Goal: Information Seeking & Learning: Understand process/instructions

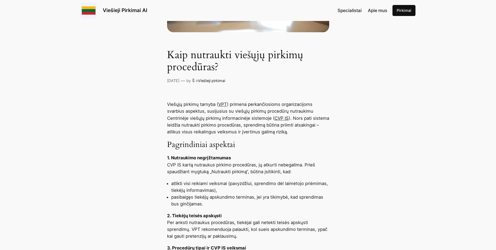
scroll to position [209, 0]
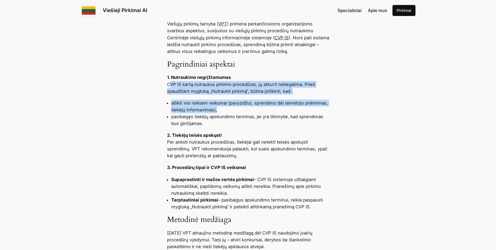
drag, startPoint x: 169, startPoint y: 84, endPoint x: 332, endPoint y: 108, distance: 164.7
click at [332, 108] on div "Viešųjų pirkimų tarnyba ( VPT ) primena perkančiosioms organizacijoms svarbius …" at bounding box center [248, 183] width 496 height 327
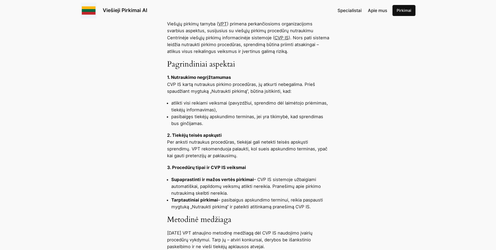
drag, startPoint x: 332, startPoint y: 108, endPoint x: 246, endPoint y: 126, distance: 88.4
click at [263, 126] on li "pasibaigęs tiekėjų apskundimo terminas, jei yra tikimybė, kad sprendimas bus gi…" at bounding box center [250, 120] width 158 height 14
drag, startPoint x: 190, startPoint y: 115, endPoint x: 296, endPoint y: 118, distance: 106.8
click at [296, 118] on li "pasibaigęs tiekėjų apskundimo terminas, jei yra tikimybė, kad sprendimas bus gi…" at bounding box center [250, 120] width 158 height 14
drag, startPoint x: 296, startPoint y: 118, endPoint x: 255, endPoint y: 135, distance: 44.5
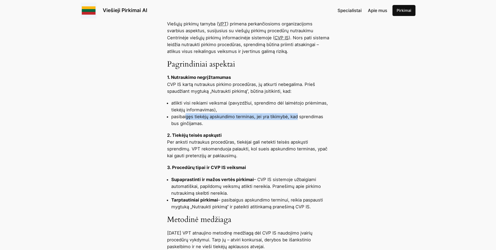
click at [274, 135] on p "2. Tiekėjų teisės apskųsti Per anksti nutraukus procedūras, tiekėjai gali netek…" at bounding box center [248, 145] width 162 height 27
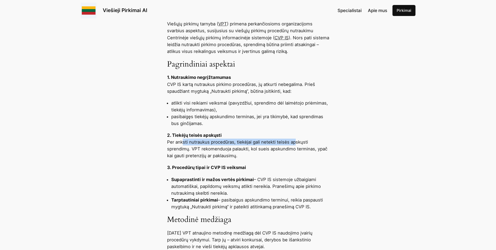
drag, startPoint x: 220, startPoint y: 144, endPoint x: 294, endPoint y: 144, distance: 74.5
click at [294, 144] on p "2. Tiekėjų teisės apskųsti Per anksti nutraukus procedūras, tiekėjai gali netek…" at bounding box center [248, 145] width 162 height 27
drag, startPoint x: 294, startPoint y: 144, endPoint x: 260, endPoint y: 165, distance: 40.3
click at [263, 164] on p "3. Procedūrų tipai ir CVP IS veiksmai" at bounding box center [248, 167] width 162 height 7
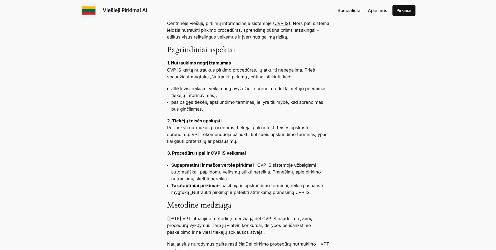
scroll to position [235, 0]
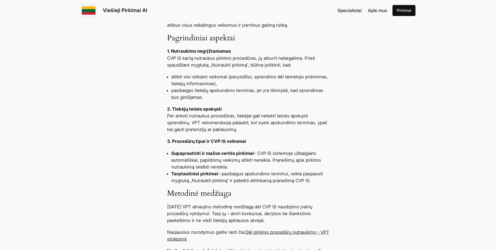
drag, startPoint x: 237, startPoint y: 159, endPoint x: 323, endPoint y: 168, distance: 86.8
click at [323, 168] on li "Supaprastinti ir mažos vertės pirkimai – CVP IS sistemoje užbaigiami automatišk…" at bounding box center [250, 160] width 158 height 20
drag, startPoint x: 323, startPoint y: 168, endPoint x: 315, endPoint y: 177, distance: 12.2
click at [317, 177] on li "Tarptautiniai pirkimai – pasibaigus apskundimo terminui, reikia paspausti mygtu…" at bounding box center [250, 177] width 158 height 14
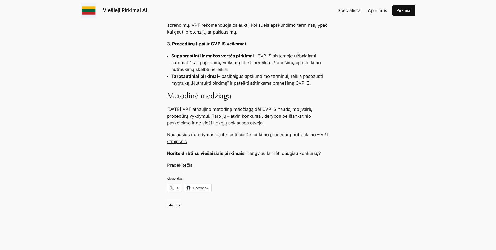
scroll to position [340, 0]
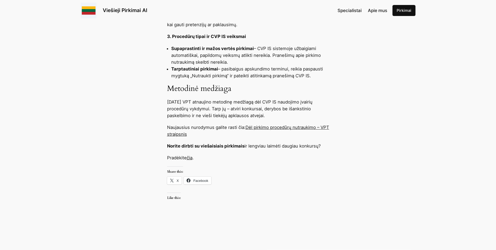
click at [297, 126] on link "Dėl pirkimo procedūrų nutraukimo – VPT straipsnis" at bounding box center [248, 130] width 162 height 12
